Goal: Task Accomplishment & Management: Manage account settings

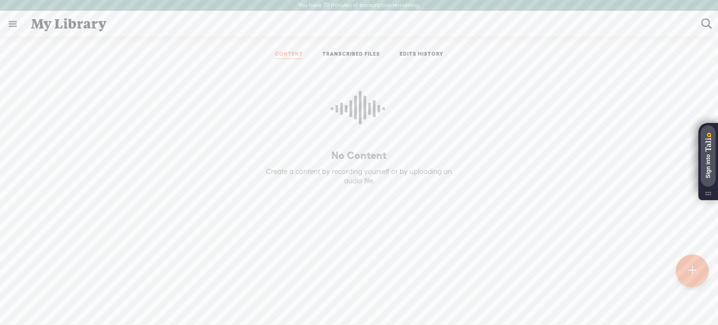
click at [277, 51] on link "CONTENT" at bounding box center [289, 55] width 28 height 8
click at [14, 22] on link at bounding box center [12, 24] width 24 height 24
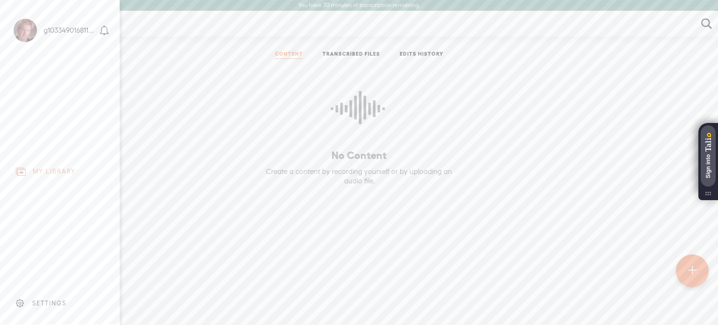
click at [70, 167] on div "MY LIBRARY" at bounding box center [54, 171] width 43 height 8
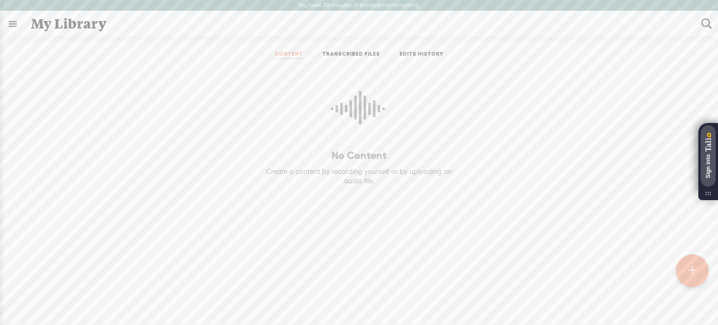
click at [414, 53] on body "You have 30 minutes of transcription remaining. Upgrade to increase your limit …" at bounding box center [359, 162] width 718 height 325
click at [350, 54] on link "TRANSCRIBED FILES" at bounding box center [352, 55] width 58 height 8
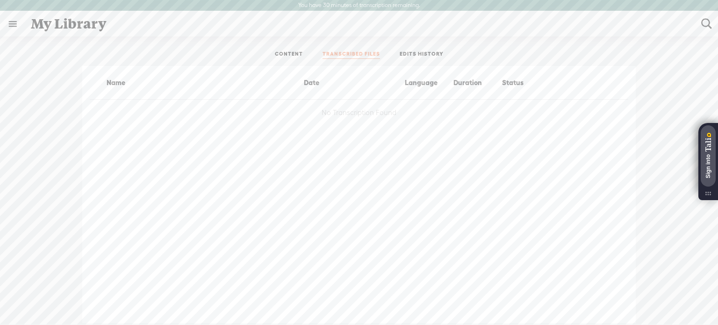
click at [6, 22] on link at bounding box center [12, 24] width 24 height 24
click at [238, 96] on body "You have 30 minutes of transcription remaining. Upgrade to increase your limit …" at bounding box center [359, 162] width 718 height 325
click at [288, 51] on link "CONTENT" at bounding box center [289, 55] width 28 height 8
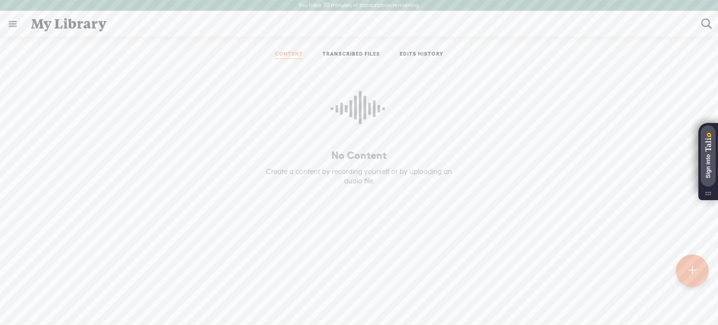
click at [337, 112] on icon at bounding box center [359, 112] width 56 height 85
click at [411, 51] on link "EDITS HISTORY" at bounding box center [422, 55] width 44 height 8
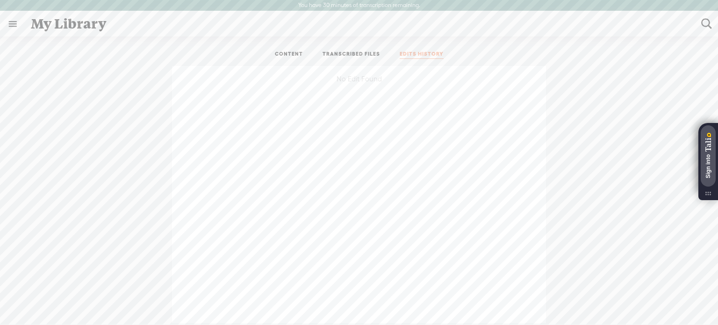
click at [352, 52] on link "TRANSCRIBED FILES" at bounding box center [352, 55] width 58 height 8
click at [455, 81] on div "Duration" at bounding box center [476, 82] width 49 height 11
click at [511, 83] on div "Status" at bounding box center [524, 82] width 49 height 11
click at [281, 51] on link "CONTENT" at bounding box center [289, 55] width 28 height 8
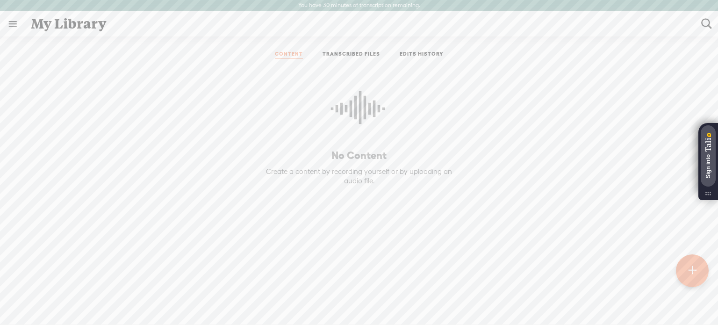
click at [21, 26] on link at bounding box center [12, 24] width 24 height 24
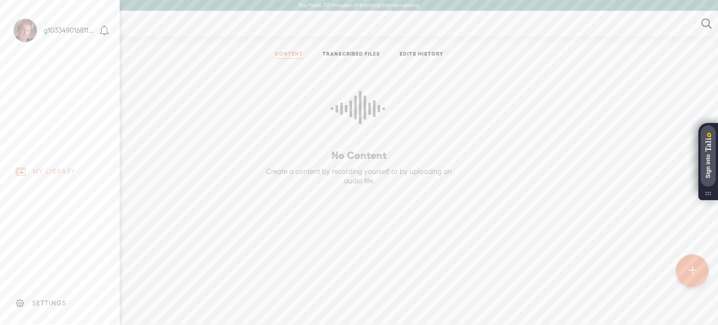
click at [41, 299] on div "SETTINGS" at bounding box center [49, 303] width 34 height 8
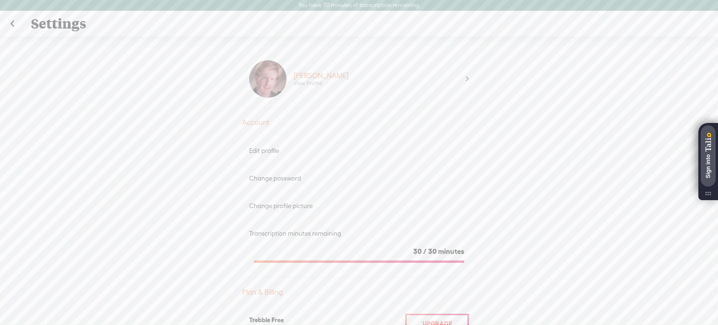
click at [17, 22] on link at bounding box center [11, 24] width 23 height 24
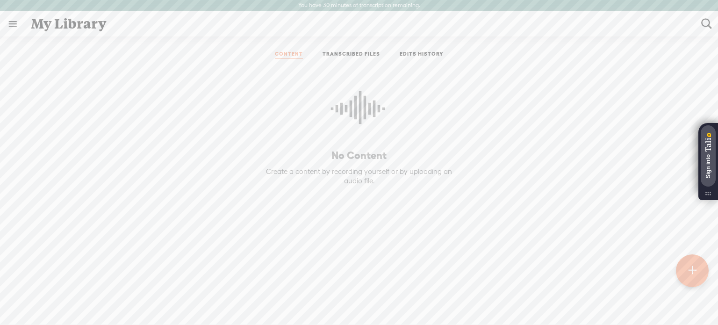
click at [343, 54] on link "TRANSCRIBED FILES" at bounding box center [352, 55] width 58 height 8
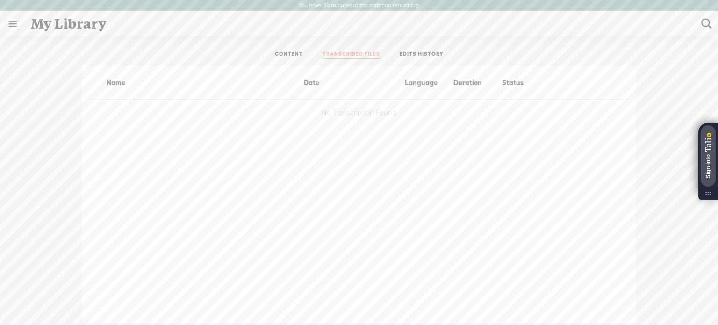
click at [435, 51] on link "EDITS HISTORY" at bounding box center [422, 55] width 44 height 8
